Goal: Task Accomplishment & Management: Manage account settings

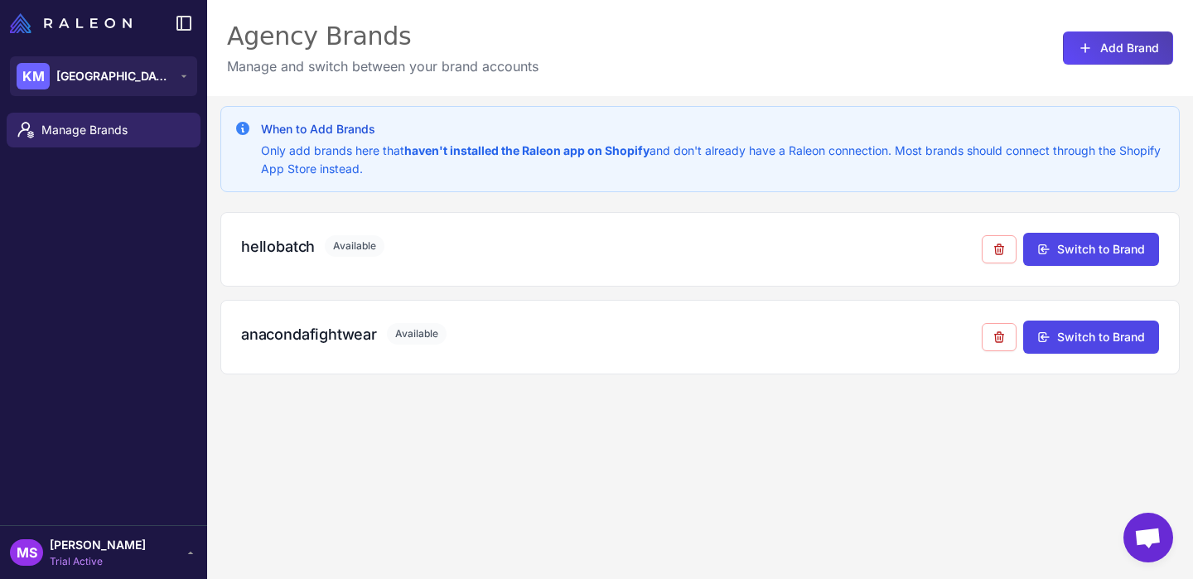
click at [509, 525] on div "When to Add Brands Only add brands here that haven't installed the Raleon app o…" at bounding box center [700, 385] width 986 height 579
click at [481, 283] on div "hellobatch Available Switch to Brand" at bounding box center [699, 249] width 959 height 75
click at [75, 129] on span "Manage Brands" at bounding box center [114, 130] width 146 height 18
click at [182, 76] on icon at bounding box center [183, 76] width 13 height 13
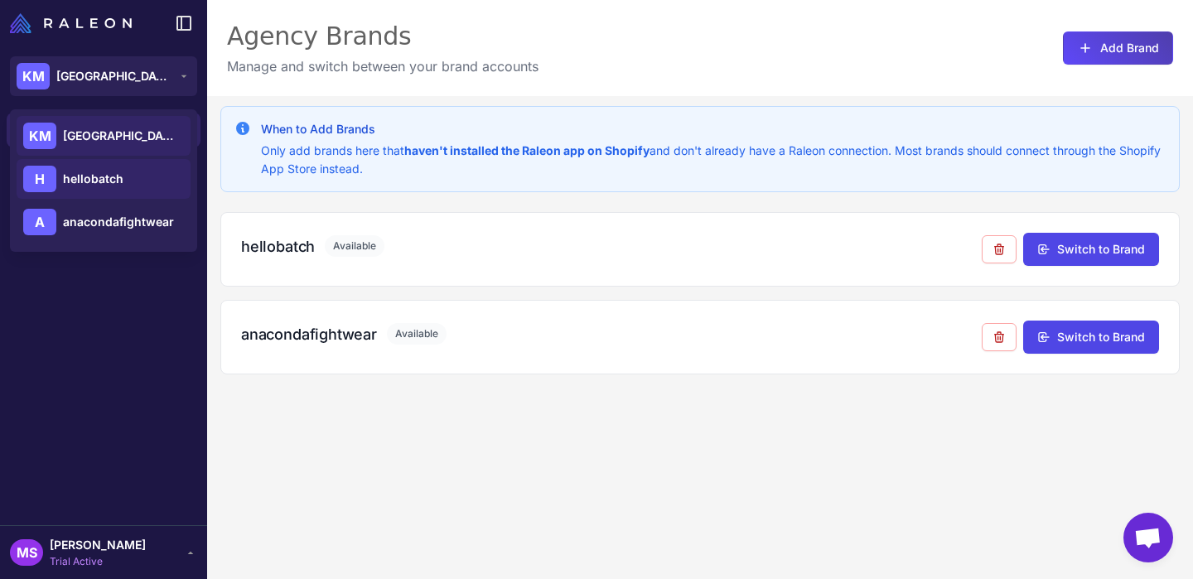
click at [129, 180] on div "H hellobatch" at bounding box center [104, 179] width 174 height 40
